Goal: Information Seeking & Learning: Find specific page/section

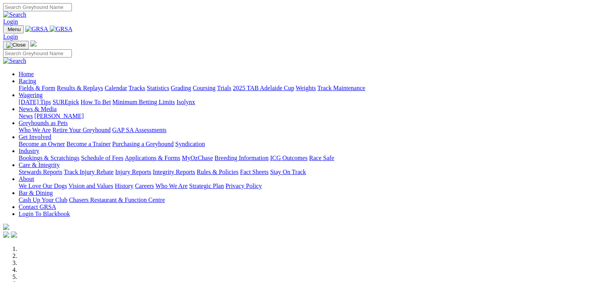
click at [37, 85] on link "Fields & Form" at bounding box center [37, 88] width 37 height 7
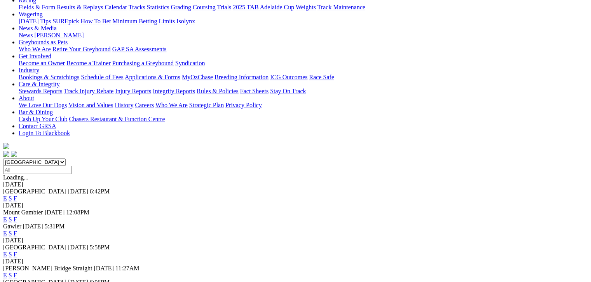
scroll to position [126, 0]
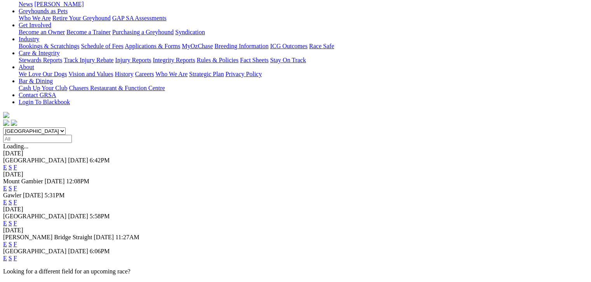
click at [17, 255] on link "F" at bounding box center [15, 258] width 3 height 7
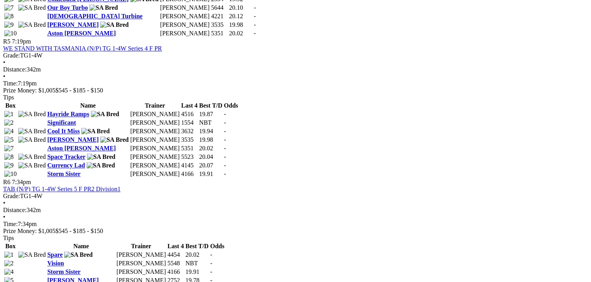
scroll to position [913, 0]
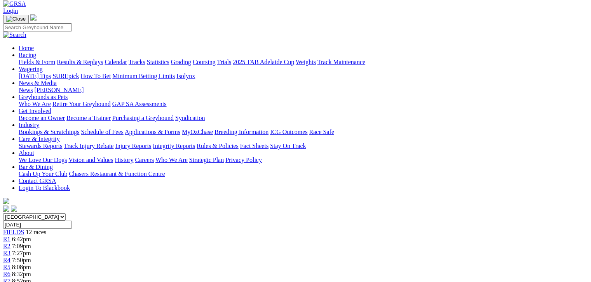
scroll to position [39, 0]
